Goal: Information Seeking & Learning: Find specific fact

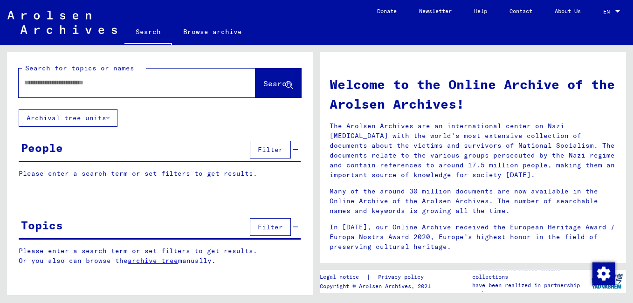
click at [68, 83] on input "text" at bounding box center [125, 83] width 203 height 10
type input "****"
click at [268, 82] on span "Search" at bounding box center [277, 83] width 28 height 9
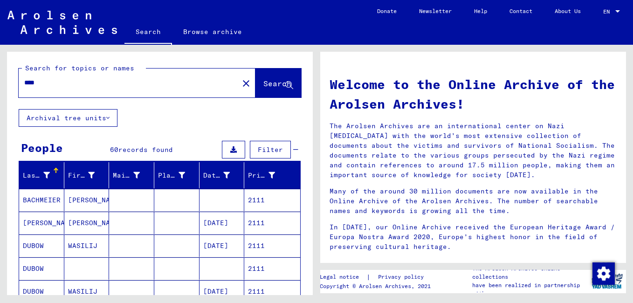
click at [103, 88] on div "****" at bounding box center [123, 82] width 209 height 21
click at [108, 118] on icon at bounding box center [107, 118] width 3 height 7
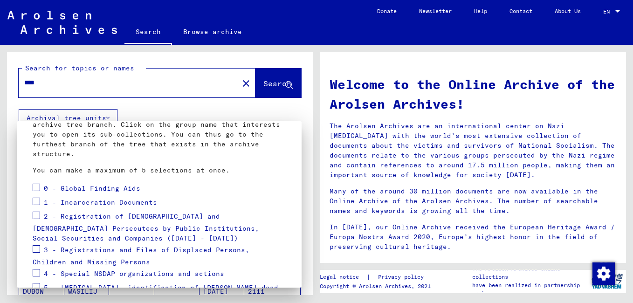
scroll to position [93, 0]
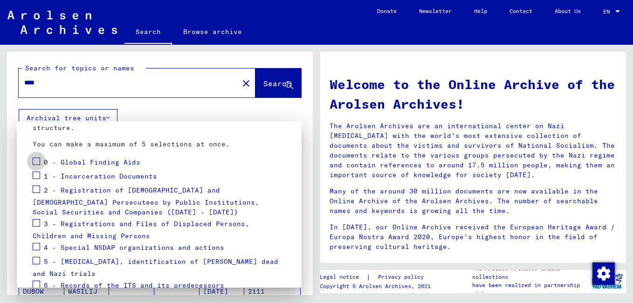
click at [38, 161] on span at bounding box center [36, 161] width 7 height 7
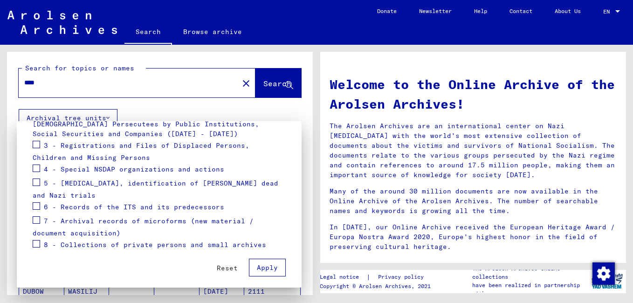
scroll to position [176, 0]
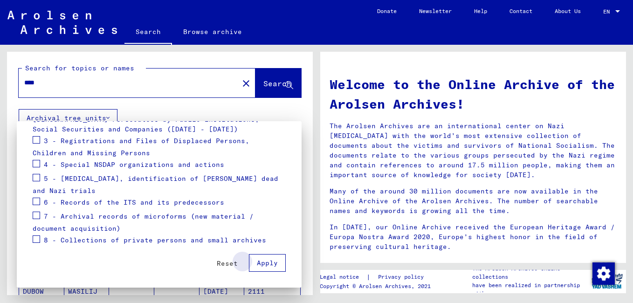
click at [264, 266] on span "Apply" at bounding box center [267, 263] width 21 height 8
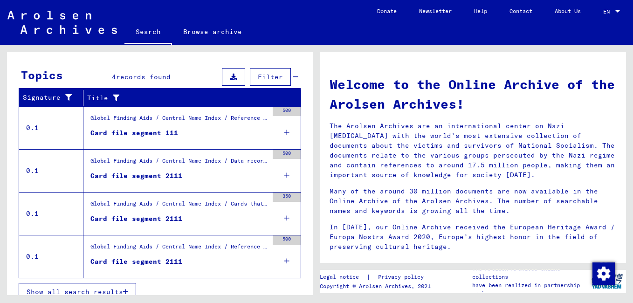
scroll to position [165, 0]
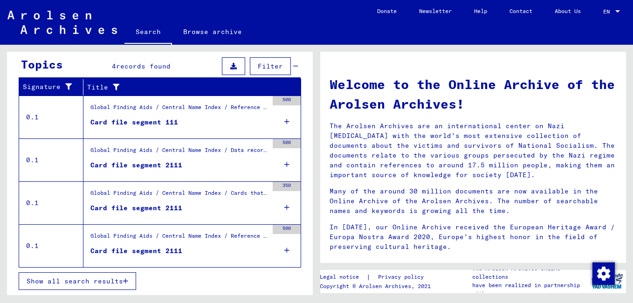
click at [206, 194] on div "Global Finding Aids / Central Name Index / Cards that have been scanned during …" at bounding box center [179, 195] width 178 height 13
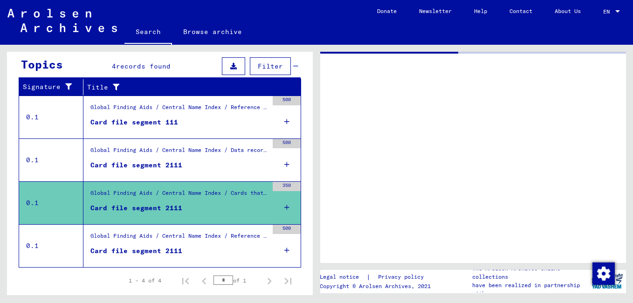
scroll to position [138, 0]
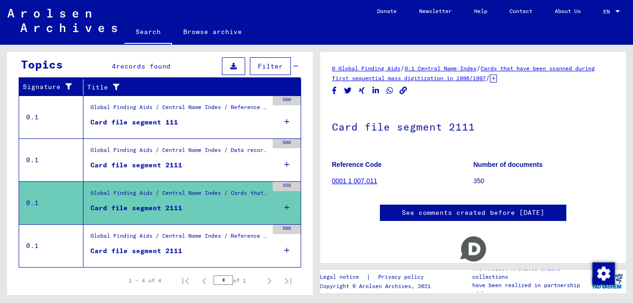
click at [206, 194] on div "Global Finding Aids / Central Name Index / Cards that have been scanned during …" at bounding box center [179, 195] width 178 height 13
click at [354, 178] on link "0001 1 007.011" at bounding box center [354, 180] width 45 height 7
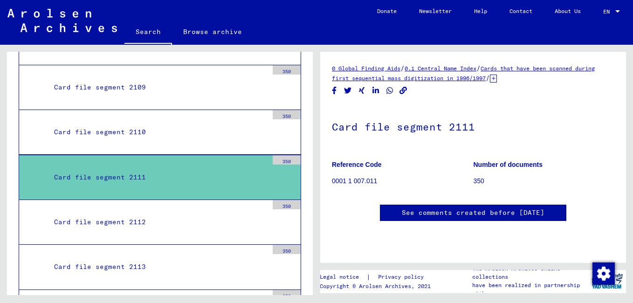
click at [124, 178] on div "Card file segment 2111" at bounding box center [157, 177] width 221 height 18
click at [501, 134] on h1 "Card file segment 2111" at bounding box center [473, 125] width 282 height 41
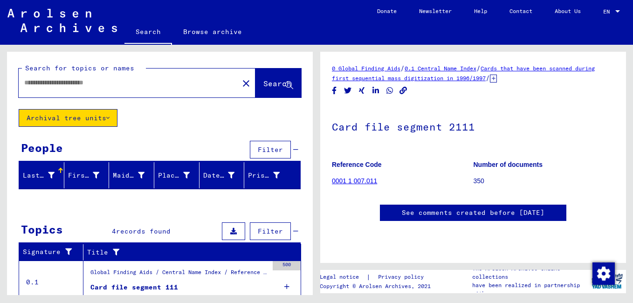
type input "*******"
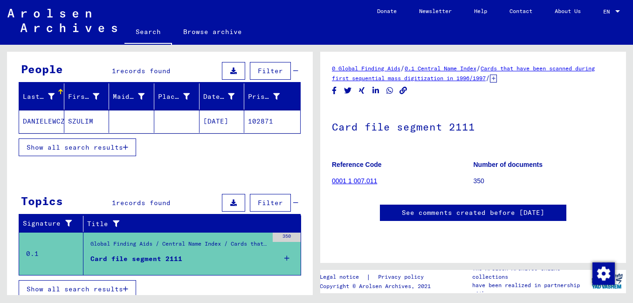
scroll to position [87, 0]
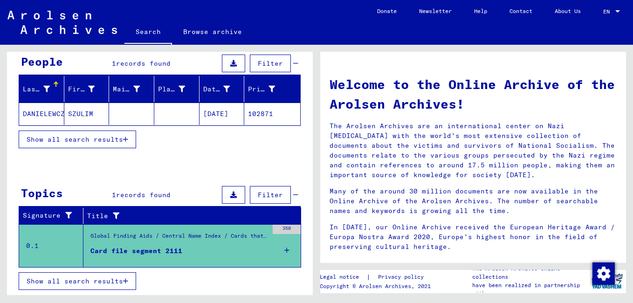
scroll to position [86, 0]
